Goal: Task Accomplishment & Management: Manage account settings

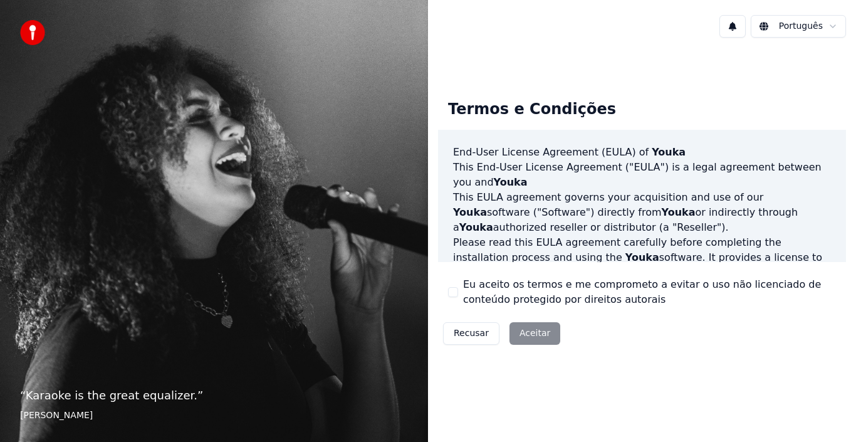
click at [528, 326] on div "Recusar Aceitar" at bounding box center [501, 333] width 127 height 33
click at [528, 334] on div "Recusar Aceitar" at bounding box center [501, 333] width 127 height 33
click at [526, 333] on div "Recusar Aceitar" at bounding box center [501, 333] width 127 height 33
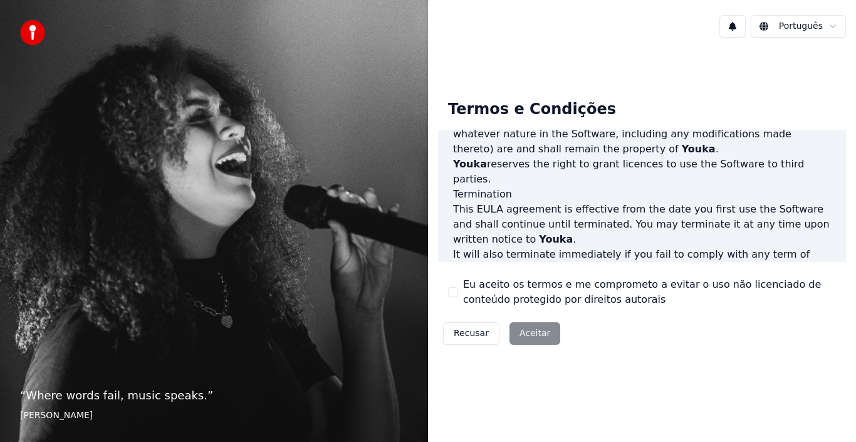
scroll to position [830, 0]
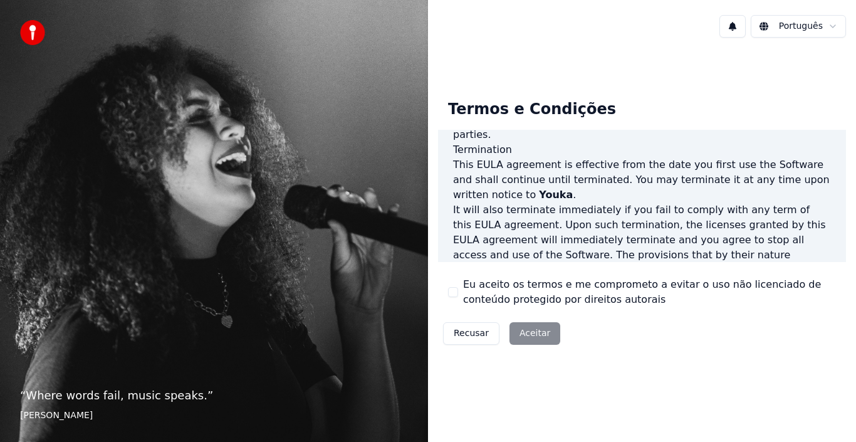
click at [526, 335] on div "Recusar Aceitar" at bounding box center [501, 333] width 127 height 33
click at [521, 300] on label "Eu aceito os termos e me comprometo a evitar o uso não licenciado de conteúdo p…" at bounding box center [649, 292] width 373 height 30
click at [458, 297] on button "Eu aceito os termos e me comprometo a evitar o uso não licenciado de conteúdo p…" at bounding box center [453, 292] width 10 height 10
click at [528, 331] on button "Aceitar" at bounding box center [534, 333] width 51 height 23
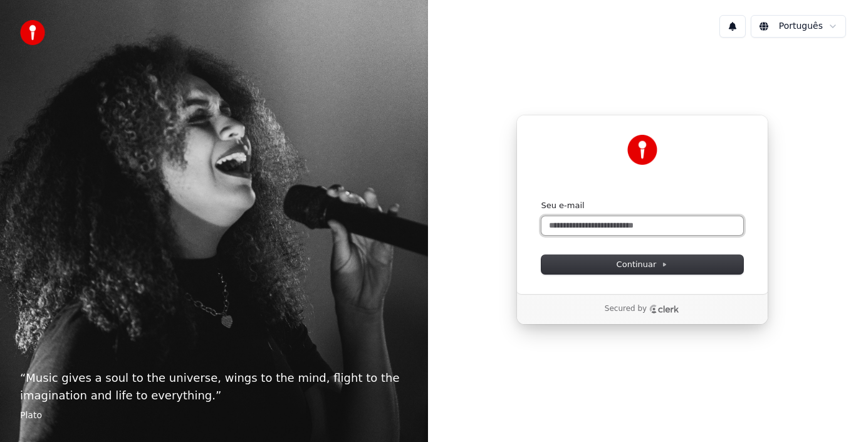
click at [582, 225] on input "Seu e-mail" at bounding box center [642, 225] width 202 height 19
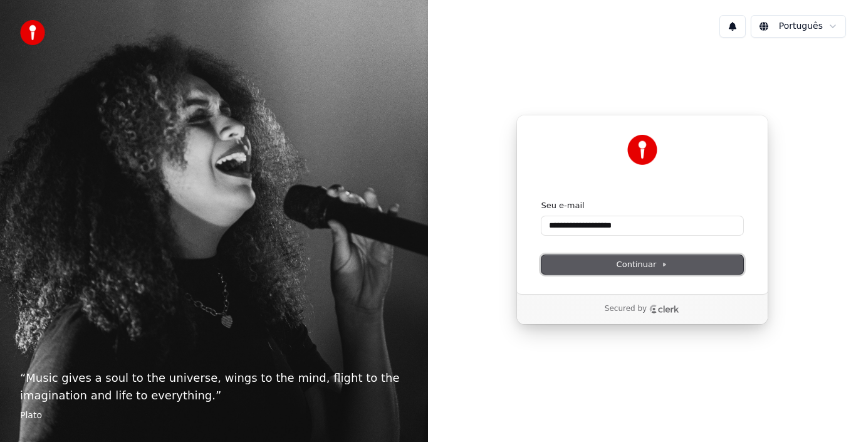
click at [630, 260] on span "Continuar" at bounding box center [642, 264] width 51 height 11
type input "**********"
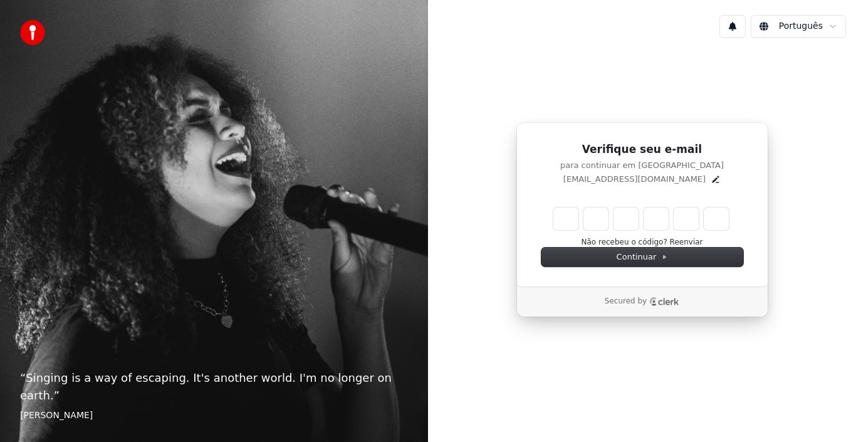
type input "*"
type input "**"
type input "*"
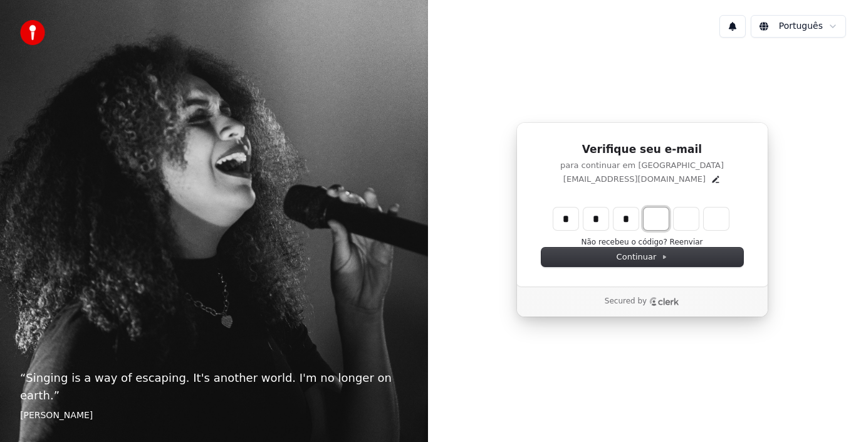
type input "***"
type input "*"
type input "****"
type input "*"
type input "******"
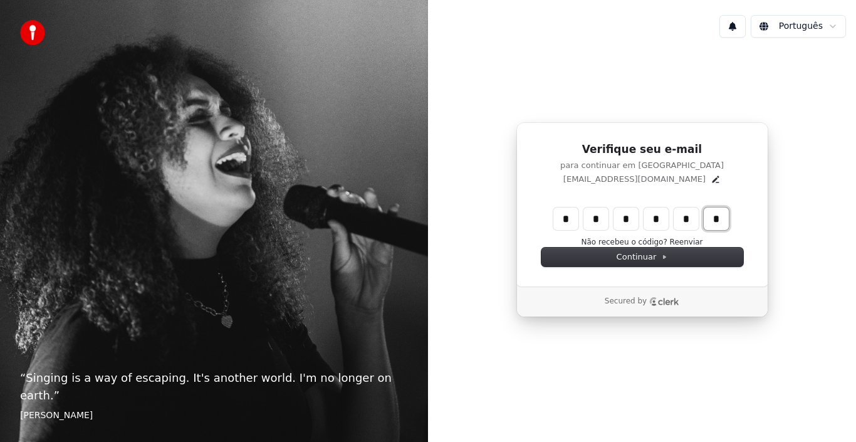
type input "*"
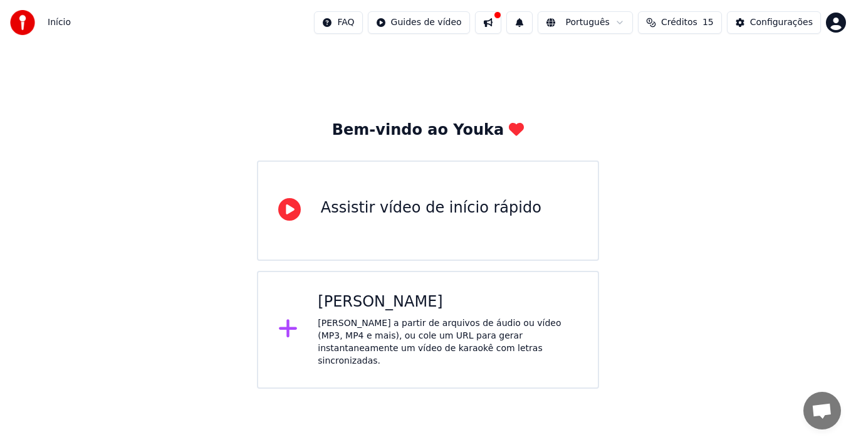
click at [290, 212] on icon at bounding box center [289, 209] width 23 height 23
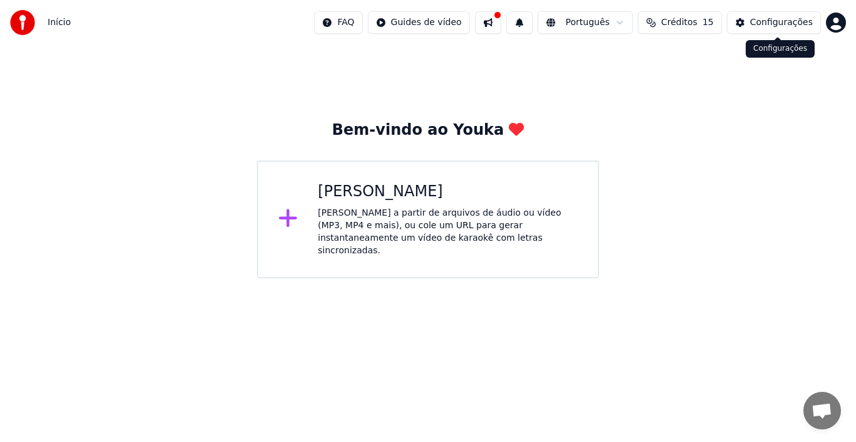
click at [759, 25] on div "Configurações" at bounding box center [781, 22] width 63 height 13
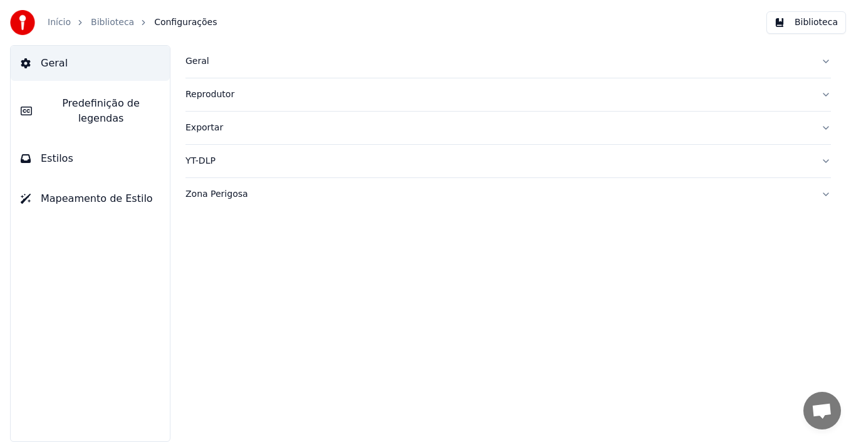
click at [804, 23] on button "Biblioteca" at bounding box center [806, 22] width 80 height 23
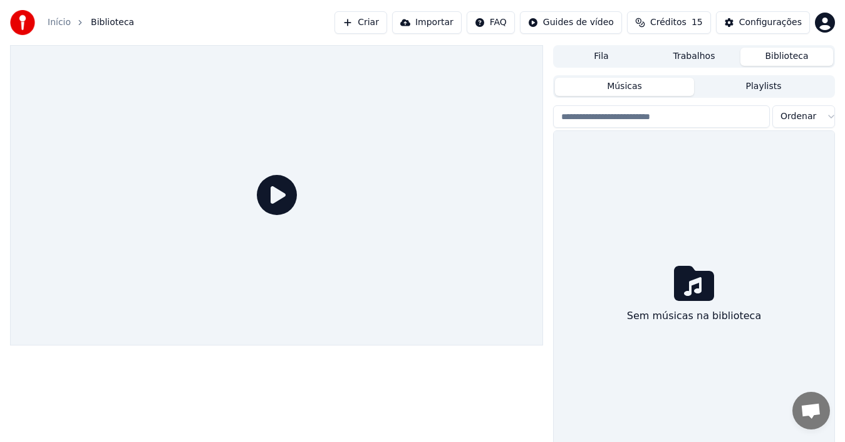
click at [612, 86] on button "Músicas" at bounding box center [624, 87] width 139 height 18
click at [692, 279] on icon at bounding box center [694, 283] width 40 height 35
click at [789, 24] on div "Configurações" at bounding box center [770, 22] width 63 height 13
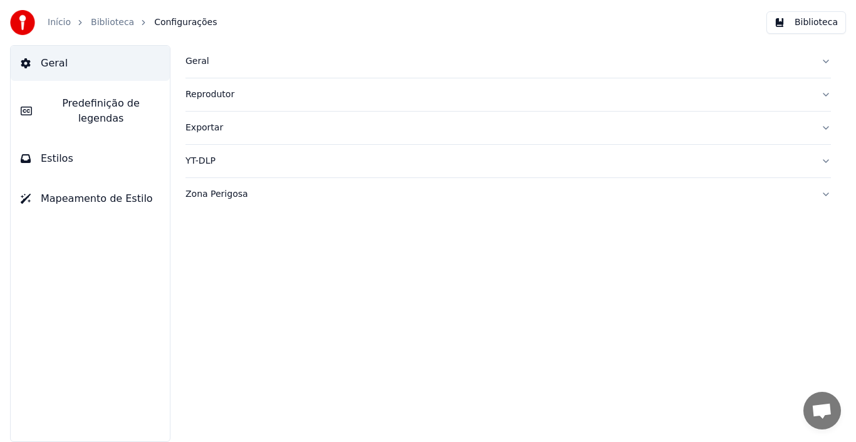
click at [57, 55] on button "Geral" at bounding box center [90, 63] width 159 height 35
click at [197, 125] on div "Exportar" at bounding box center [497, 128] width 625 height 13
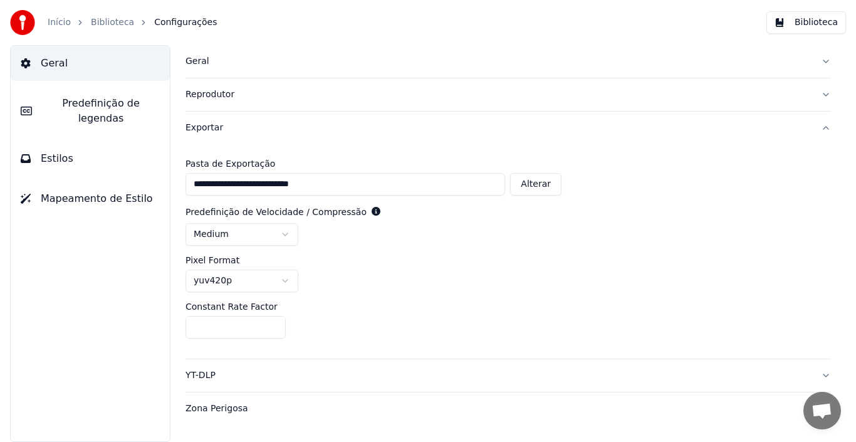
click at [105, 20] on link "Biblioteca" at bounding box center [112, 22] width 43 height 13
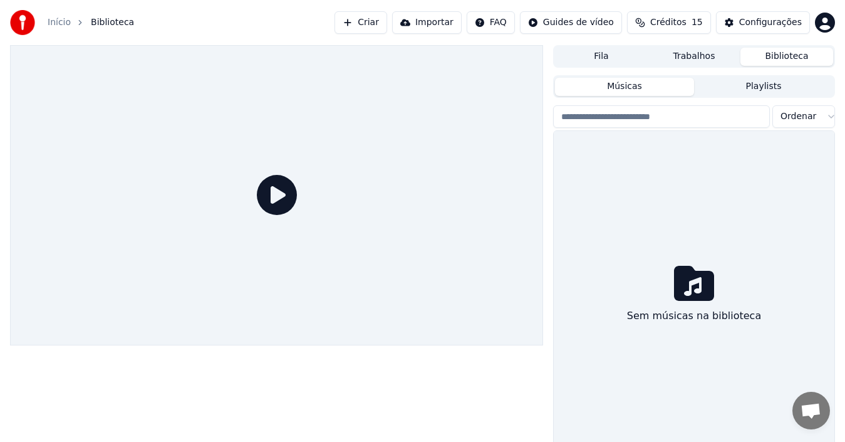
click at [659, 118] on input "search" at bounding box center [661, 116] width 217 height 23
type input "*****"
click at [617, 90] on button "Músicas" at bounding box center [624, 87] width 139 height 18
click at [617, 82] on button "Músicas" at bounding box center [624, 87] width 139 height 18
click at [602, 56] on button "Fila" at bounding box center [601, 57] width 93 height 18
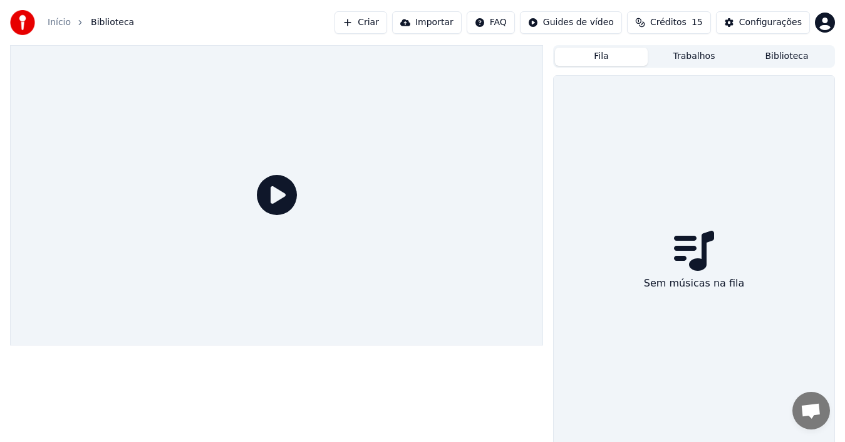
click at [697, 246] on icon at bounding box center [694, 251] width 40 height 40
